Goal: Find specific page/section: Find specific page/section

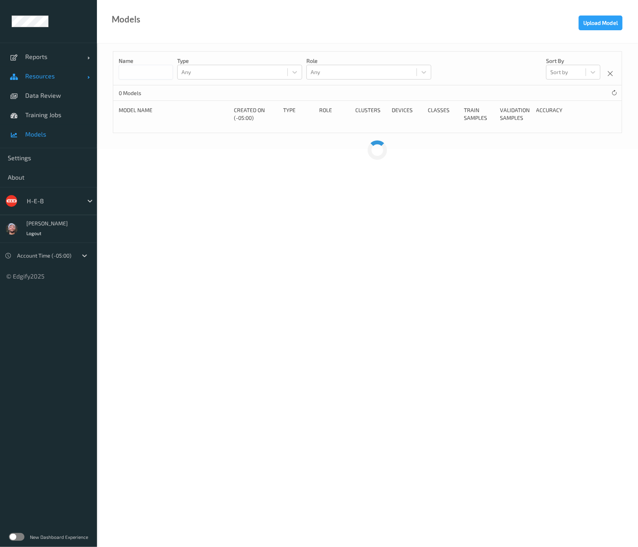
click at [57, 81] on link "Resources" at bounding box center [48, 75] width 97 height 19
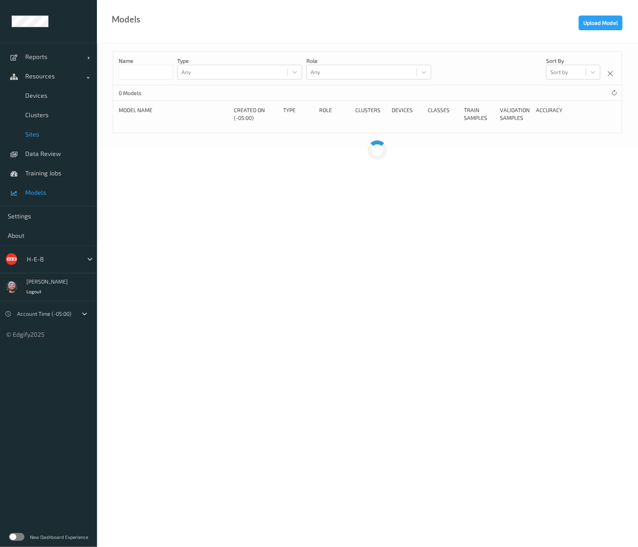
click at [50, 126] on link "Sites" at bounding box center [48, 133] width 97 height 19
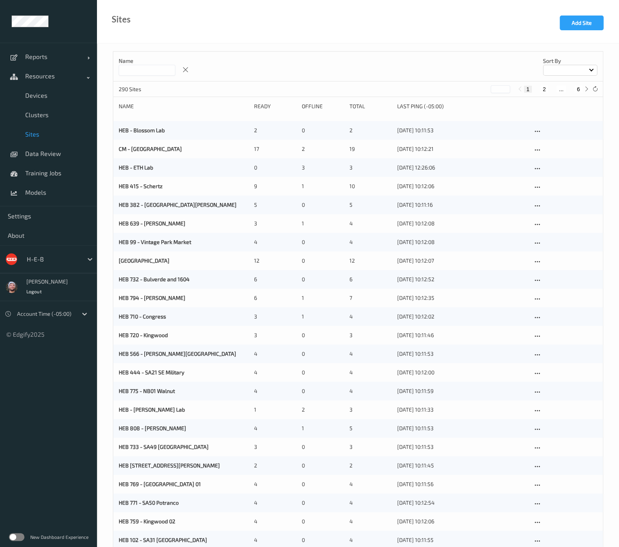
click at [159, 68] on input at bounding box center [147, 70] width 57 height 11
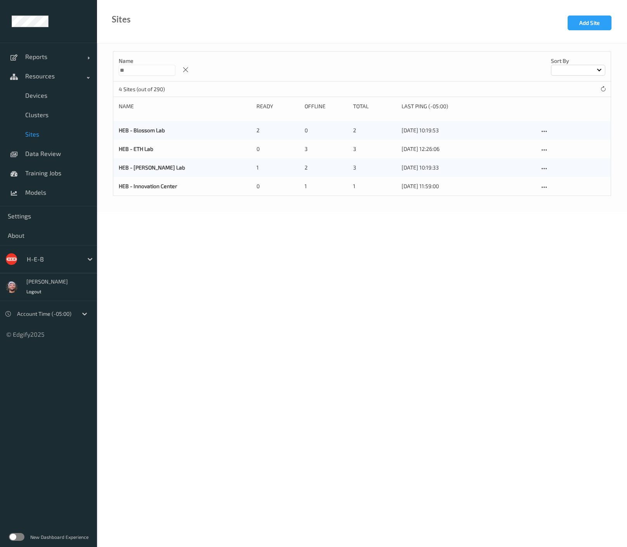
type input "*"
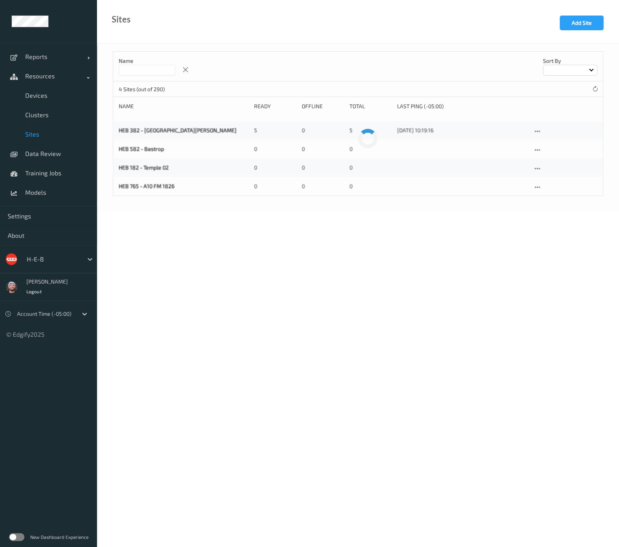
type input "*"
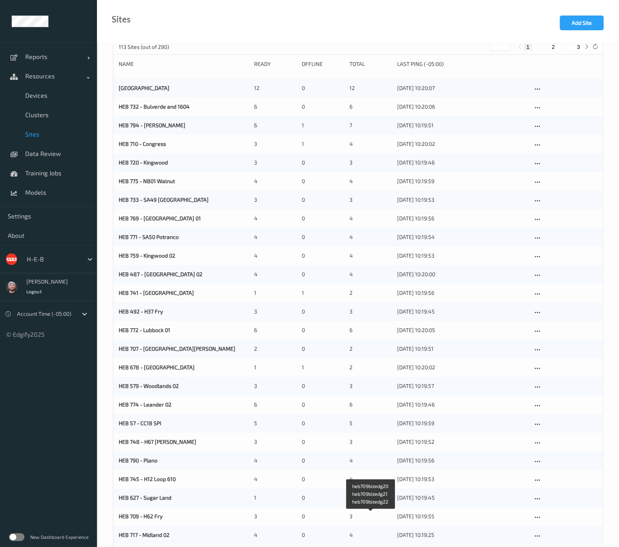
scroll to position [17, 0]
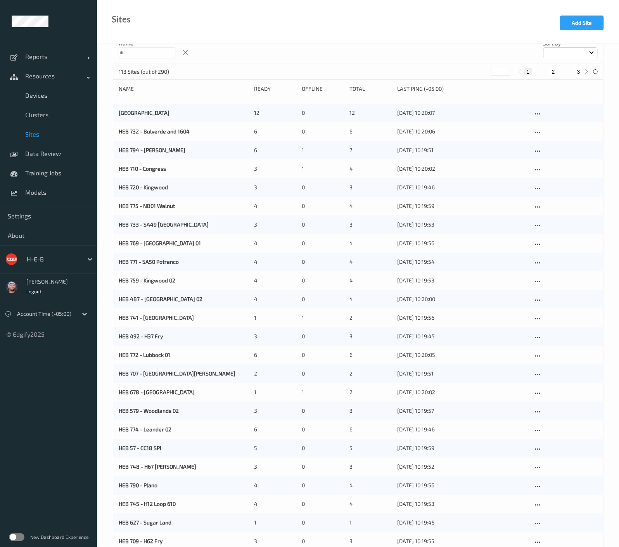
click at [149, 55] on input "*" at bounding box center [147, 52] width 57 height 11
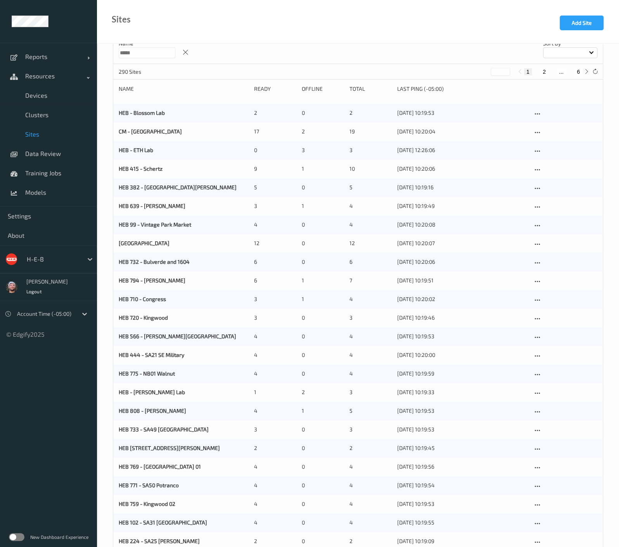
scroll to position [0, 0]
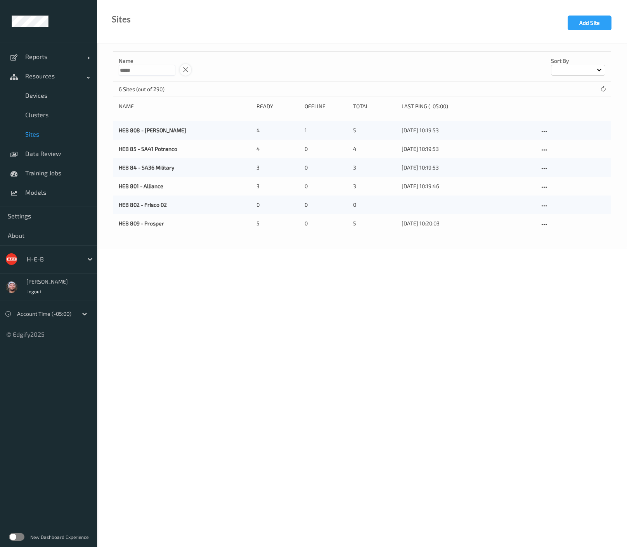
type input "*****"
click at [189, 69] on icon at bounding box center [185, 69] width 7 height 7
